Goal: Transaction & Acquisition: Download file/media

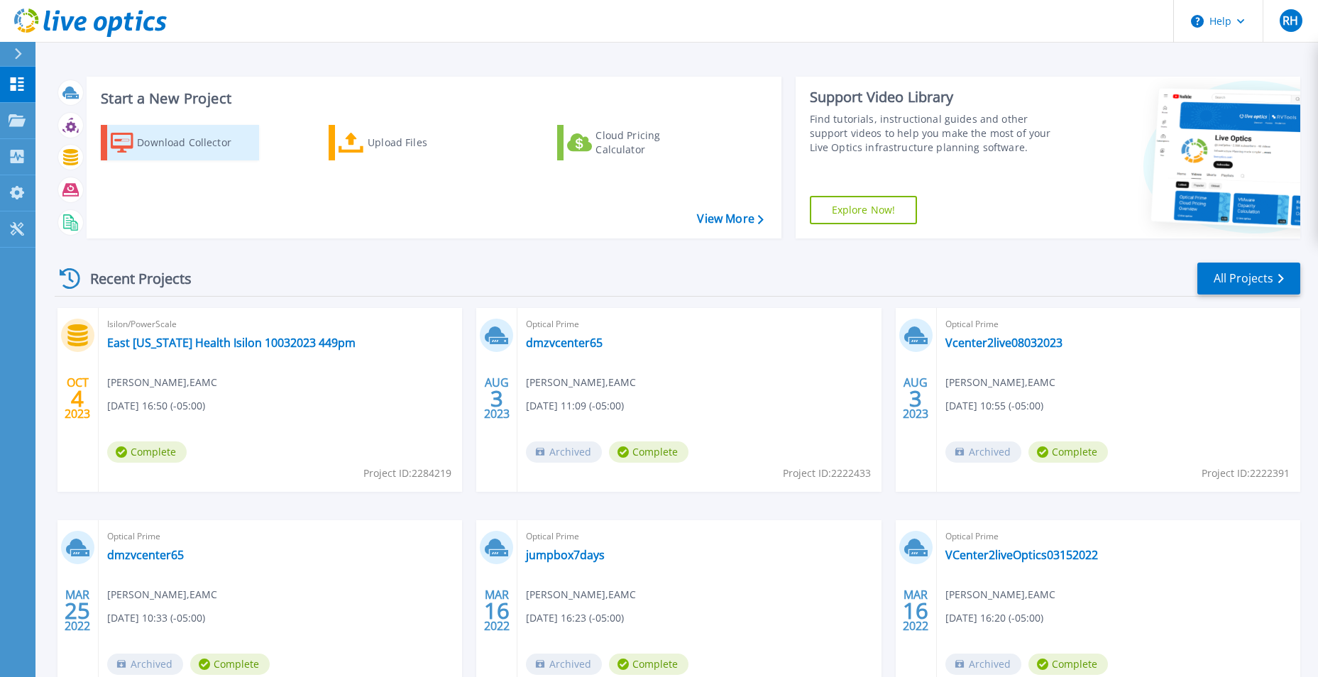
click at [187, 145] on div "Download Collector" at bounding box center [194, 142] width 114 height 28
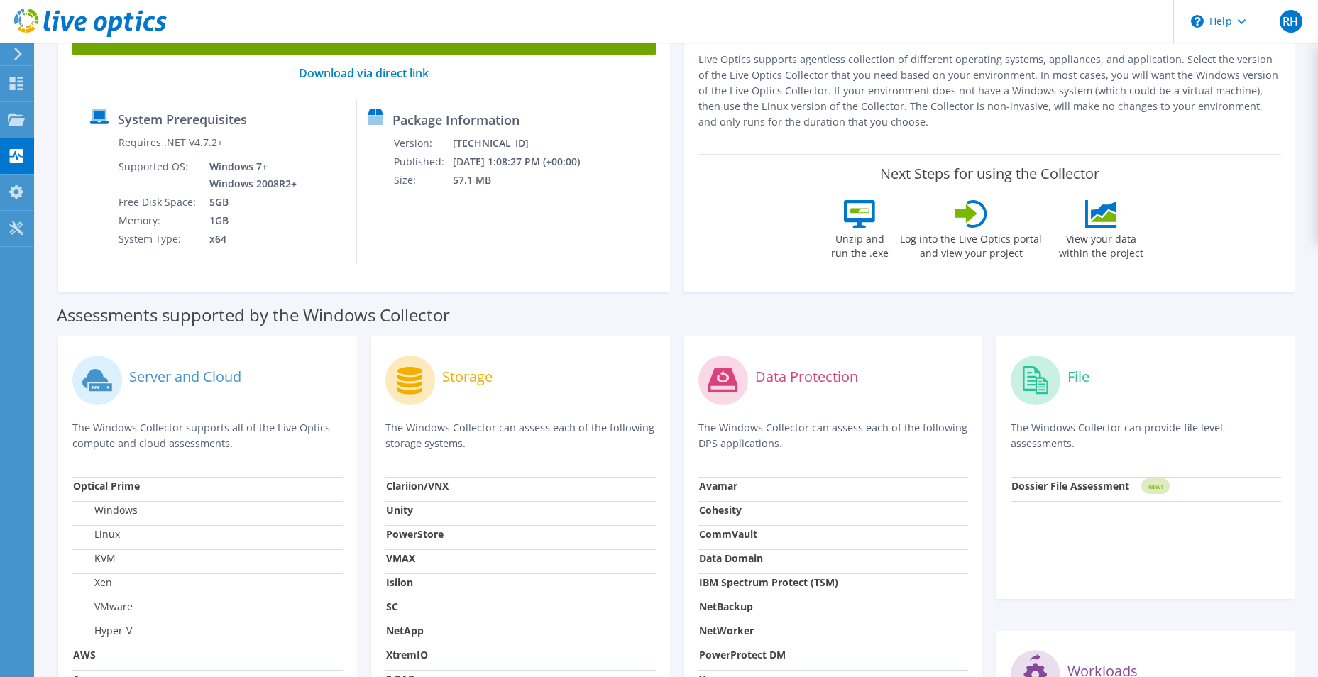
scroll to position [33, 0]
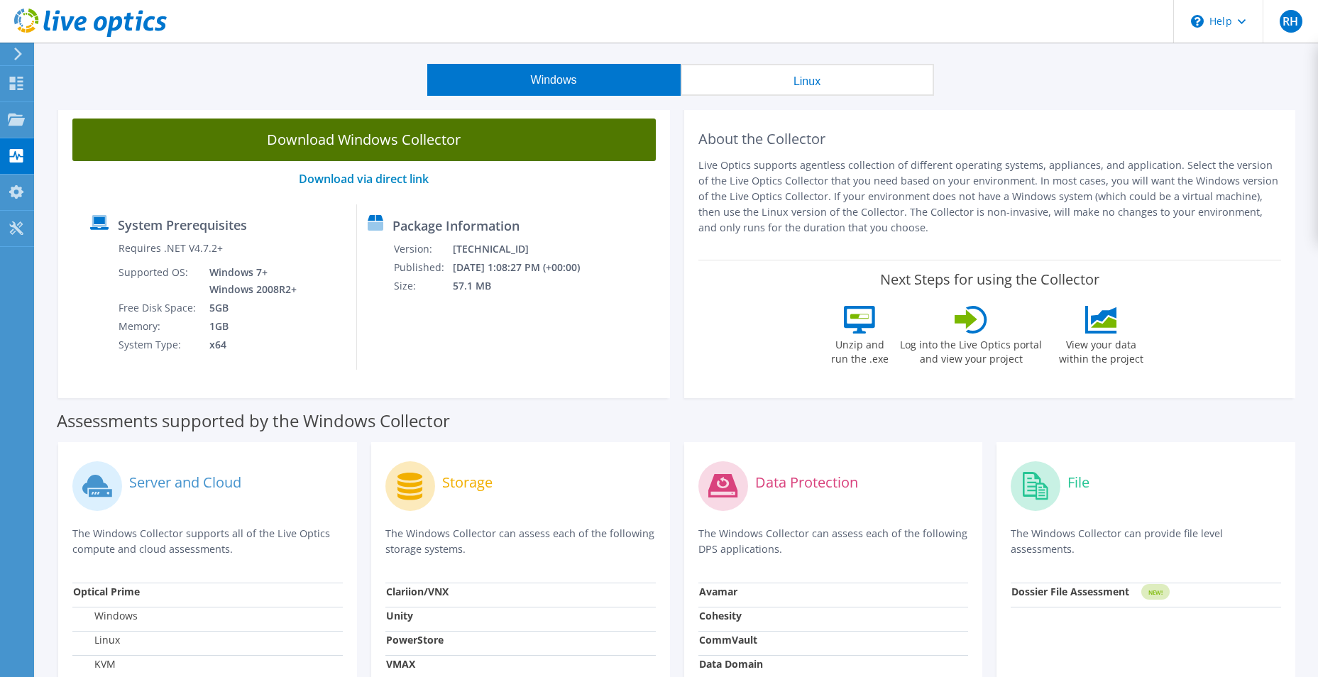
click at [341, 136] on link "Download Windows Collector" at bounding box center [363, 140] width 583 height 43
